Goal: Information Seeking & Learning: Learn about a topic

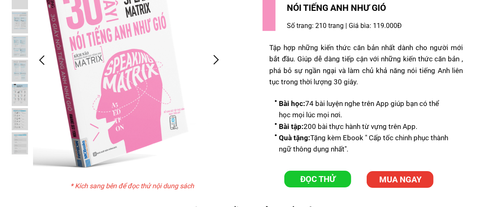
scroll to position [1841, 0]
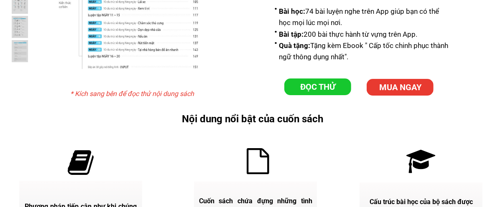
click at [331, 86] on p "ĐỌC THỬ" at bounding box center [317, 87] width 67 height 17
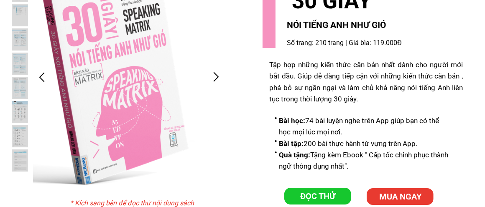
scroll to position [1715, 0]
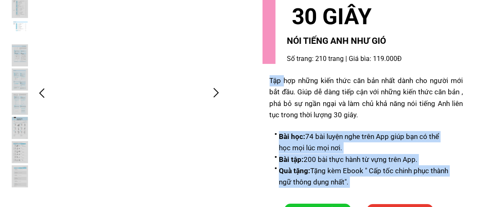
drag, startPoint x: 286, startPoint y: 80, endPoint x: 481, endPoint y: 78, distance: 195.8
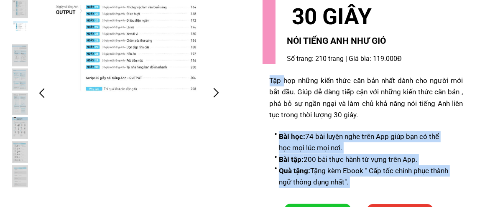
click at [481, 78] on div "* Kích sang bên để đọc thử nội dung sách Bài học: 74 bài luyện nghe trên App gi…" at bounding box center [251, 188] width 502 height 433
click at [448, 63] on div "Bài học: 74 bài luyện nghe trên App giúp bạn có thể học mọi lúc mọi nơi. Bài tậ…" at bounding box center [363, 85] width 200 height 203
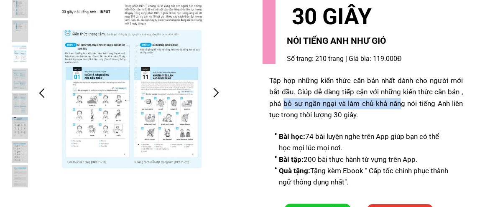
drag, startPoint x: 284, startPoint y: 103, endPoint x: 405, endPoint y: 103, distance: 120.9
click at [405, 103] on div "Tập hợp những kiến thức căn bản nhất dành cho người mới bắt đầu. Giúp dễ dàng t…" at bounding box center [367, 98] width 194 height 46
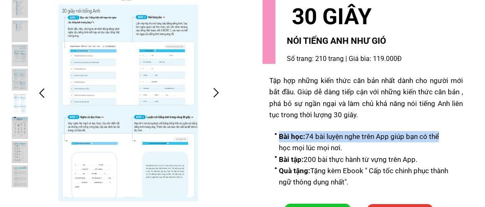
drag, startPoint x: 279, startPoint y: 133, endPoint x: 437, endPoint y: 133, distance: 158.1
click at [436, 133] on li "Bài học: 74 bài luyện nghe trên App giúp bạn có thể học mọi lúc mọi nơi." at bounding box center [362, 142] width 177 height 23
drag, startPoint x: 284, startPoint y: 148, endPoint x: 368, endPoint y: 147, distance: 83.7
click at [368, 147] on li "Bài học: 74 bài luyện nghe trên App giúp bạn có thể học mọi lúc mọi nơi." at bounding box center [362, 142] width 177 height 23
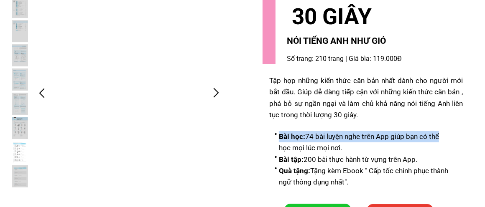
drag, startPoint x: 326, startPoint y: 159, endPoint x: 433, endPoint y: 154, distance: 107.2
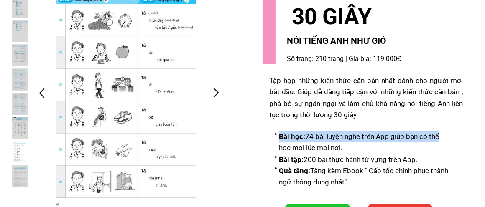
click at [433, 154] on li "Bài tập: 200 bài thực hành từ vựng trên App." at bounding box center [362, 159] width 177 height 11
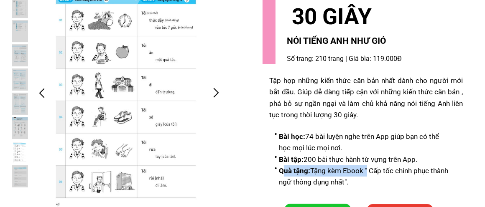
drag, startPoint x: 282, startPoint y: 169, endPoint x: 367, endPoint y: 169, distance: 84.9
click at [367, 169] on li "Quà tặng: Tặng kèm Ebook " Cấp tốc chinh phục thành ngữ thông dụng nhất"." at bounding box center [362, 177] width 177 height 23
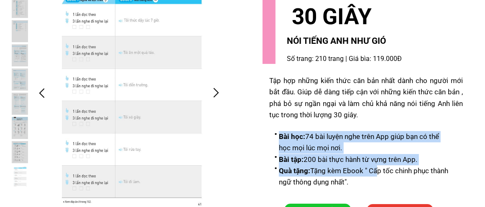
drag, startPoint x: 376, startPoint y: 172, endPoint x: 456, endPoint y: 171, distance: 79.1
click at [456, 171] on div "Bài học: 74 bài luyện nghe trên App giúp bạn có thể học mọi lúc mọi nơi. Bài tậ…" at bounding box center [363, 85] width 200 height 203
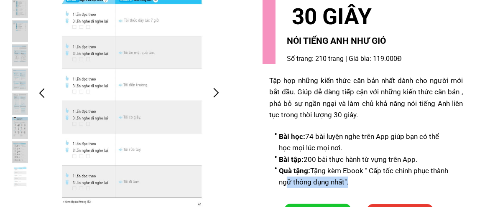
drag, startPoint x: 283, startPoint y: 180, endPoint x: 353, endPoint y: 181, distance: 70.3
click at [351, 181] on li "Quà tặng: Tặng kèm Ebook " Cấp tốc chinh phục thành ngữ thông dụng nhất"." at bounding box center [362, 177] width 177 height 23
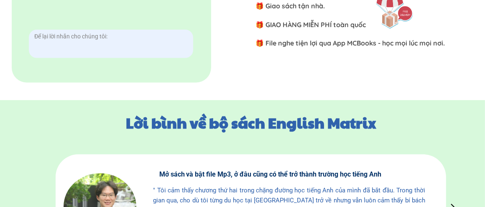
scroll to position [4016, 0]
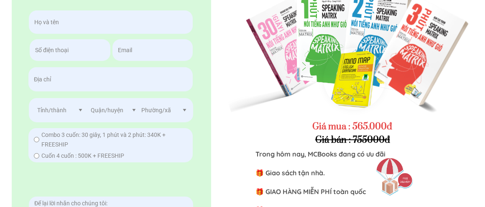
click at [351, 83] on div at bounding box center [355, 79] width 62 height 62
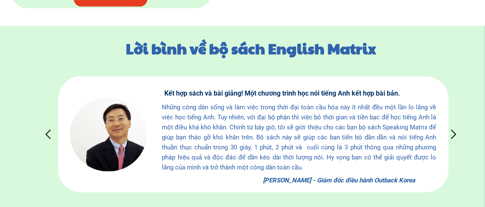
scroll to position [4253, 0]
